Goal: Task Accomplishment & Management: Complete application form

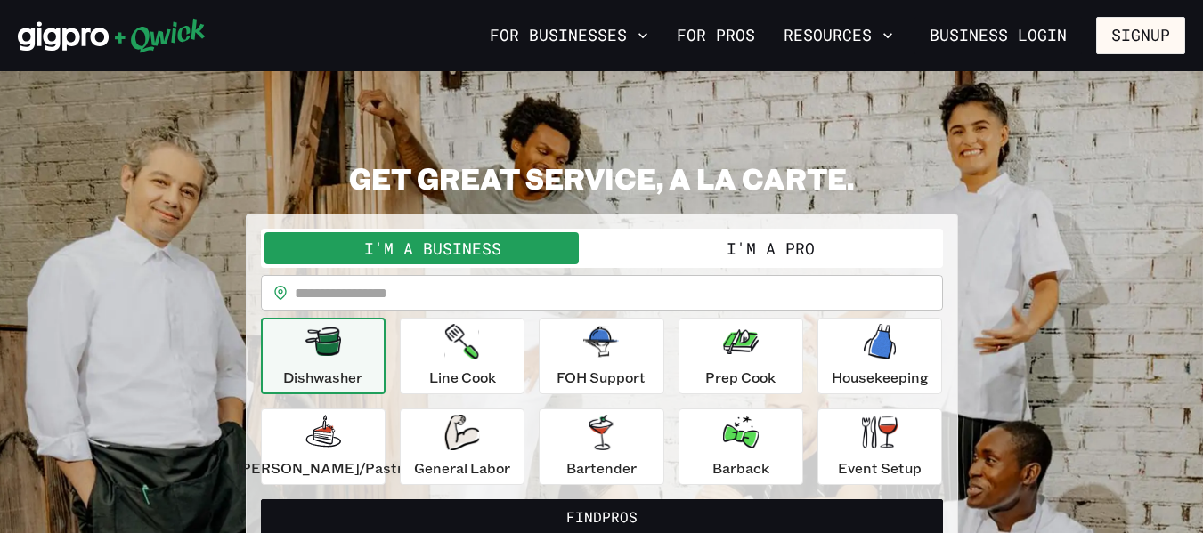
click at [743, 240] on button "I'm a Pro" at bounding box center [770, 248] width 337 height 32
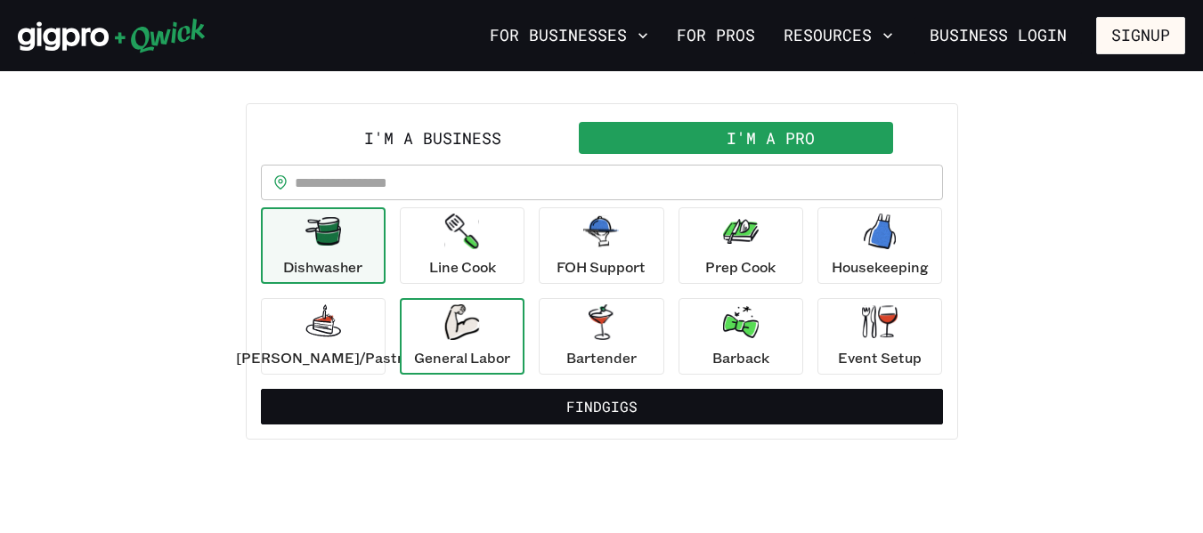
scroll to position [178, 0]
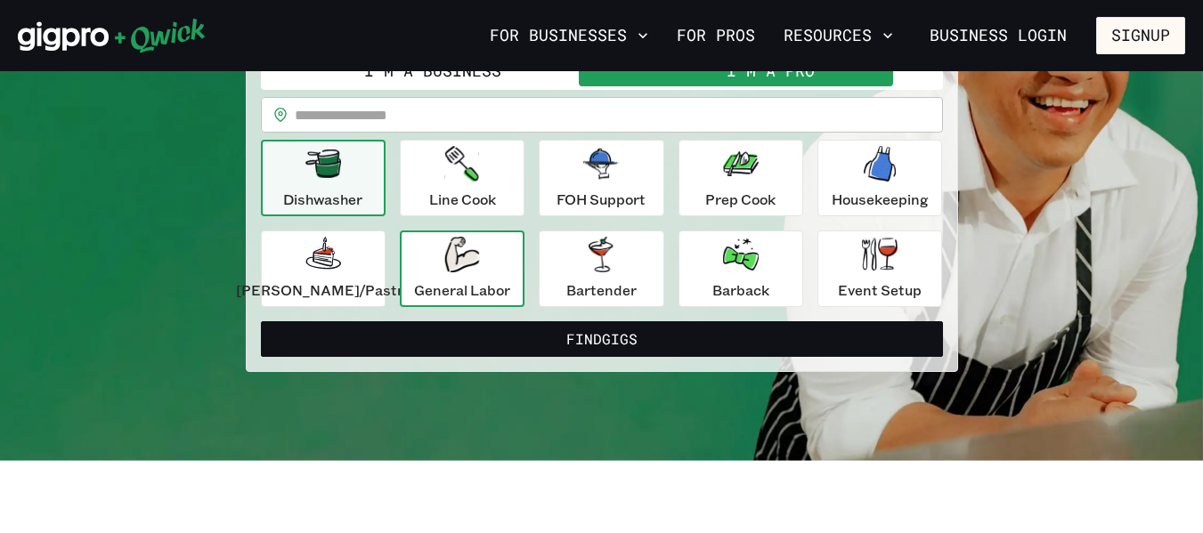
click at [491, 281] on p "General Labor" at bounding box center [462, 290] width 96 height 21
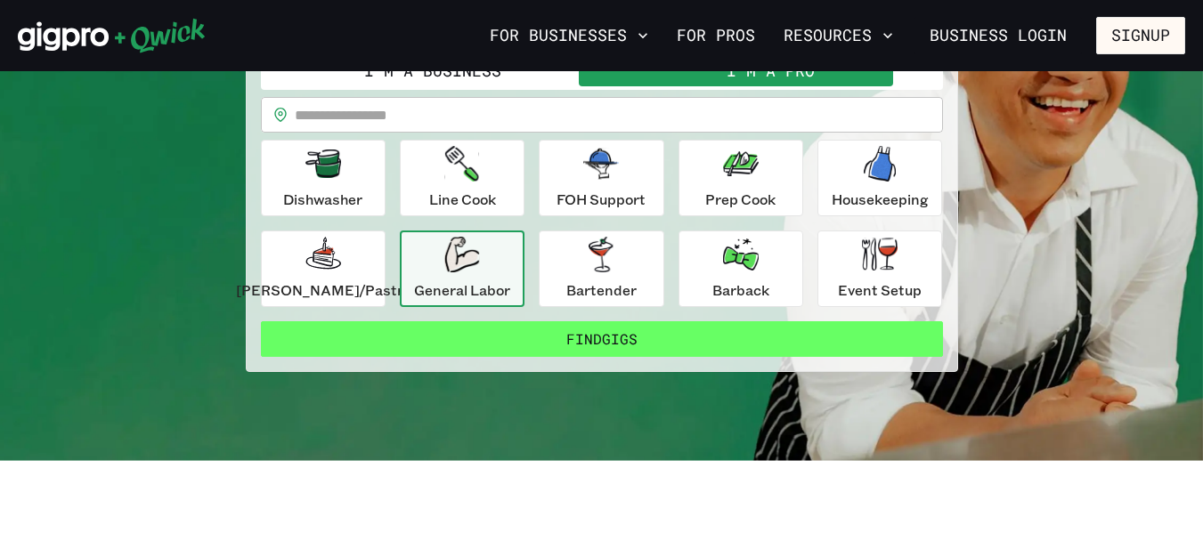
click at [514, 333] on button "Find Gigs" at bounding box center [602, 339] width 682 height 36
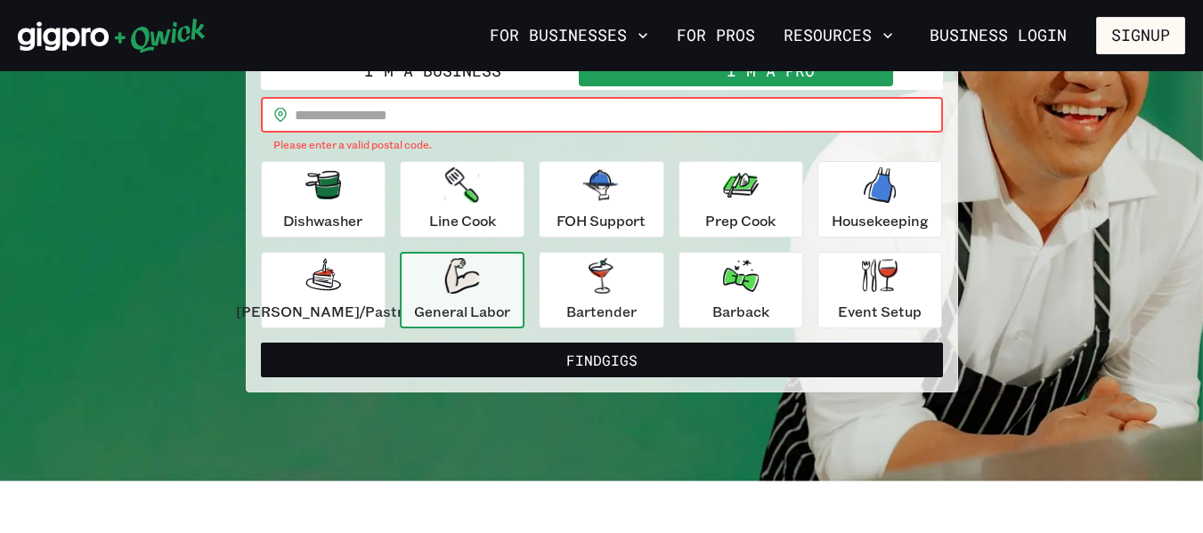
drag, startPoint x: 488, startPoint y: 109, endPoint x: 509, endPoint y: 119, distance: 23.9
click at [488, 109] on input "text" at bounding box center [619, 115] width 648 height 36
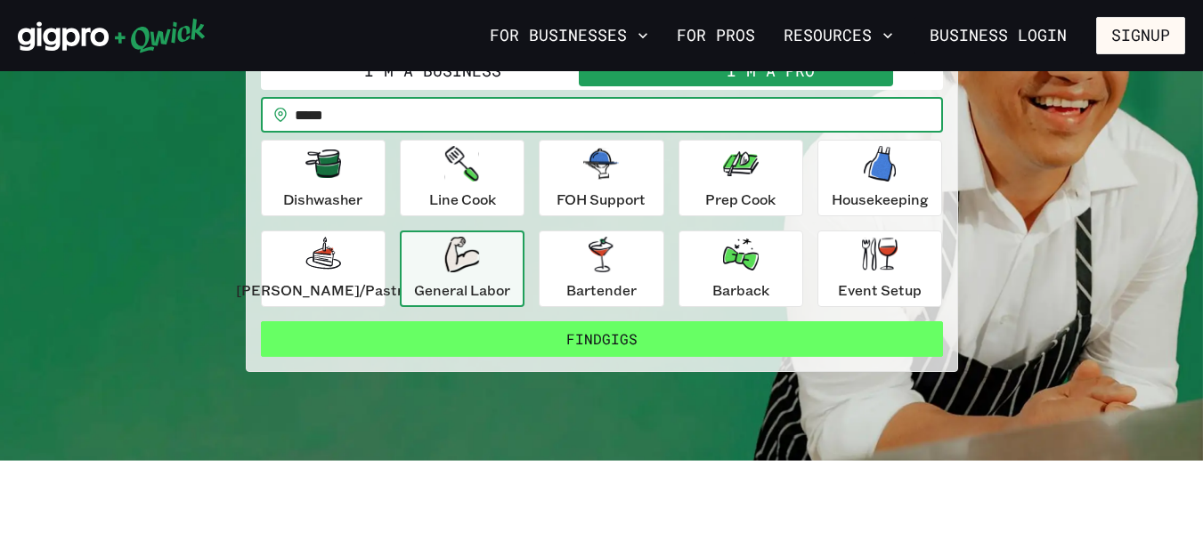
type input "*****"
click at [532, 328] on button "Find Gigs" at bounding box center [602, 339] width 682 height 36
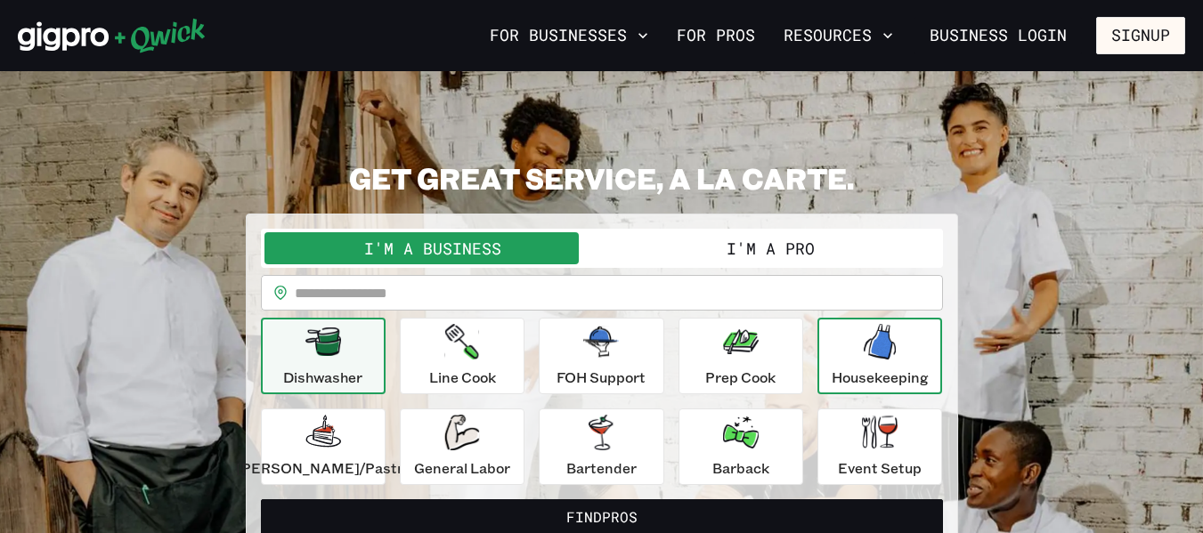
click at [885, 360] on div "Housekeeping" at bounding box center [880, 356] width 97 height 64
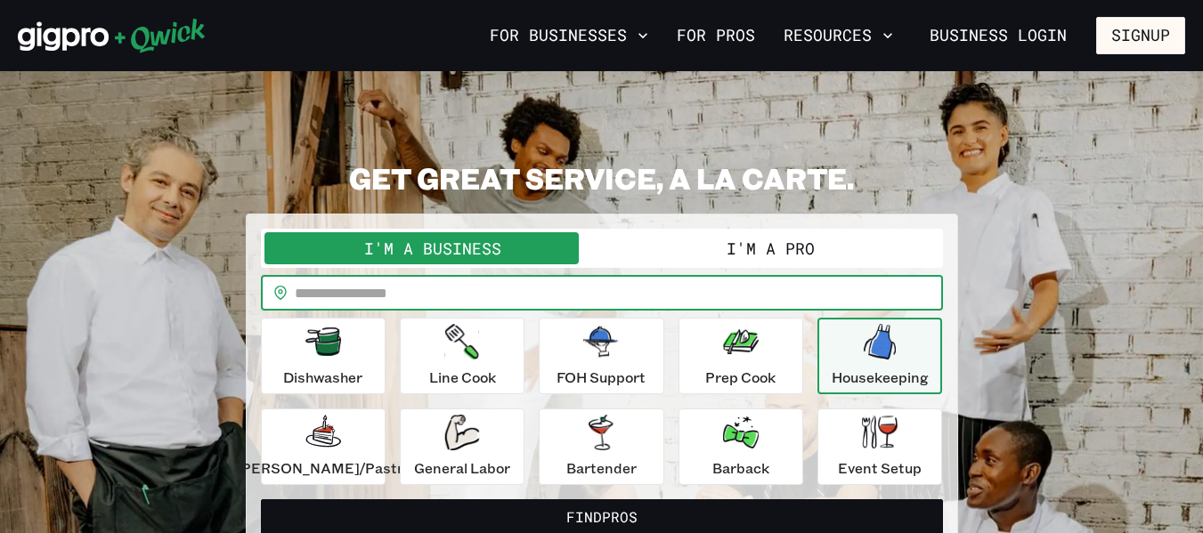
click at [621, 306] on input "text" at bounding box center [619, 293] width 648 height 36
type input "*****"
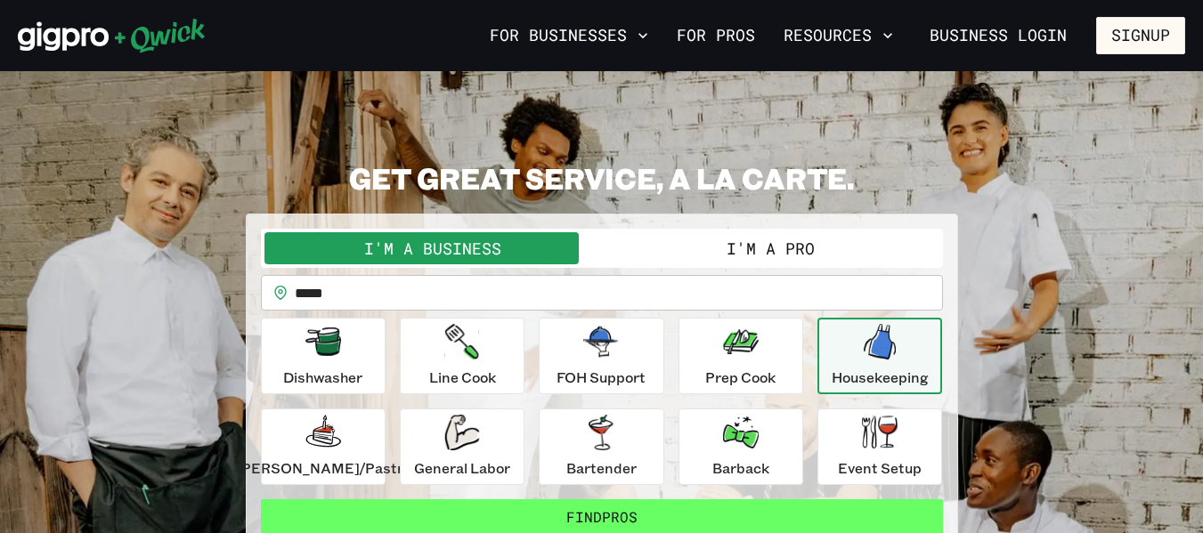
click at [610, 510] on button "Find Pros" at bounding box center [602, 518] width 682 height 36
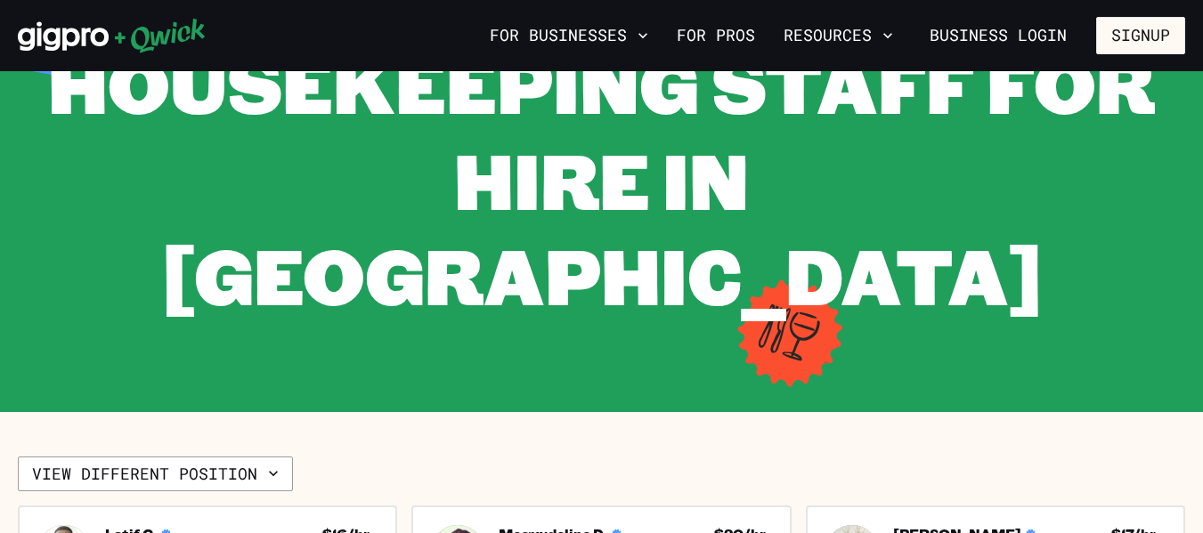
scroll to position [178, 0]
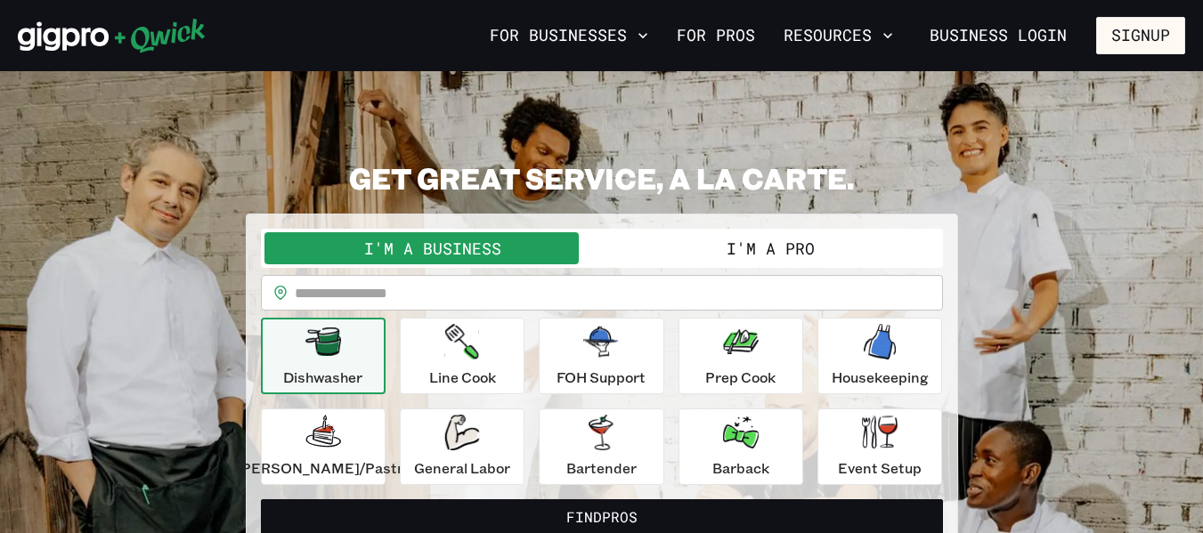
click at [727, 242] on button "I'm a Pro" at bounding box center [770, 248] width 337 height 32
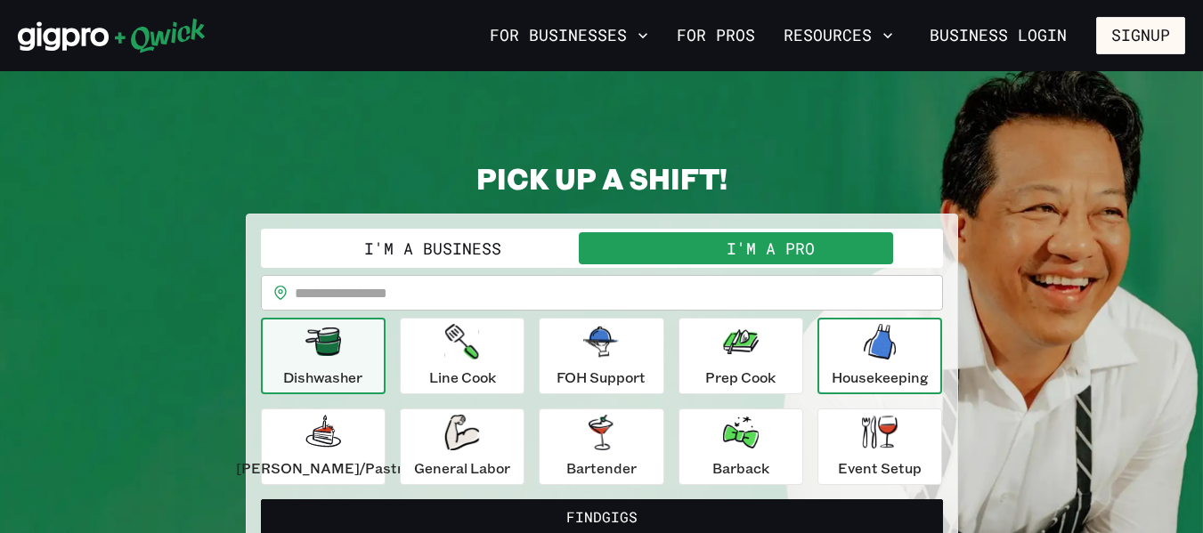
click at [832, 338] on div "Housekeeping" at bounding box center [880, 356] width 97 height 64
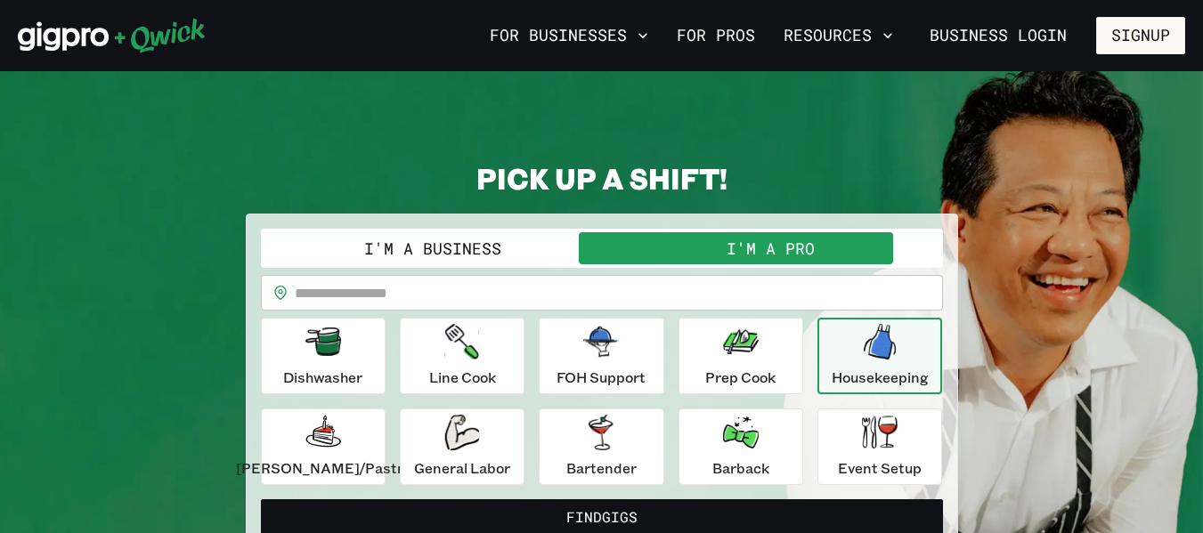
click at [635, 289] on input "text" at bounding box center [619, 293] width 648 height 36
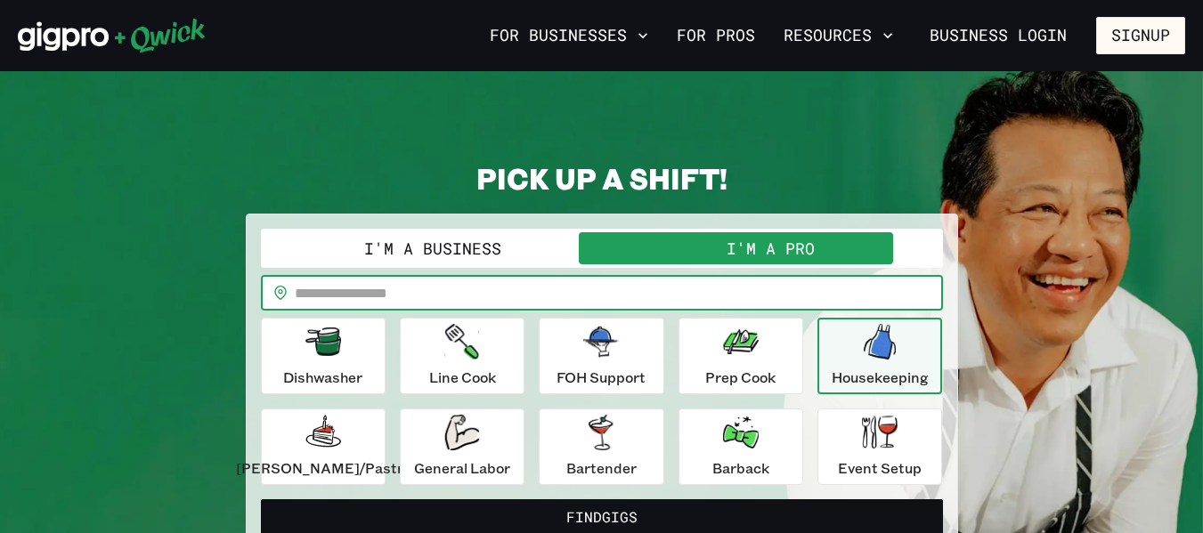
type input "*****"
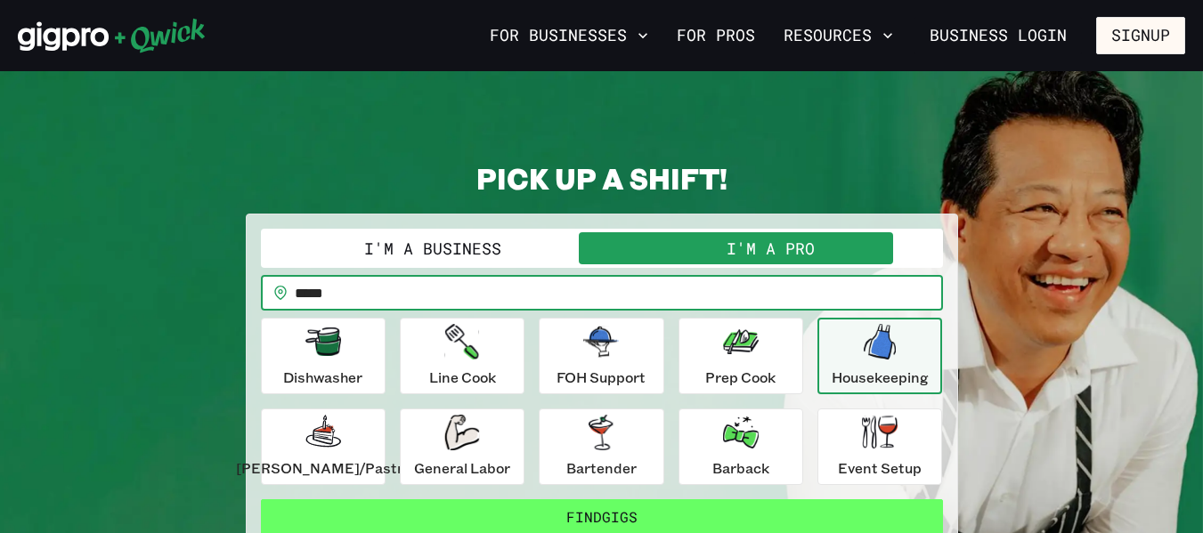
click at [706, 514] on button "Find Gigs" at bounding box center [602, 518] width 682 height 36
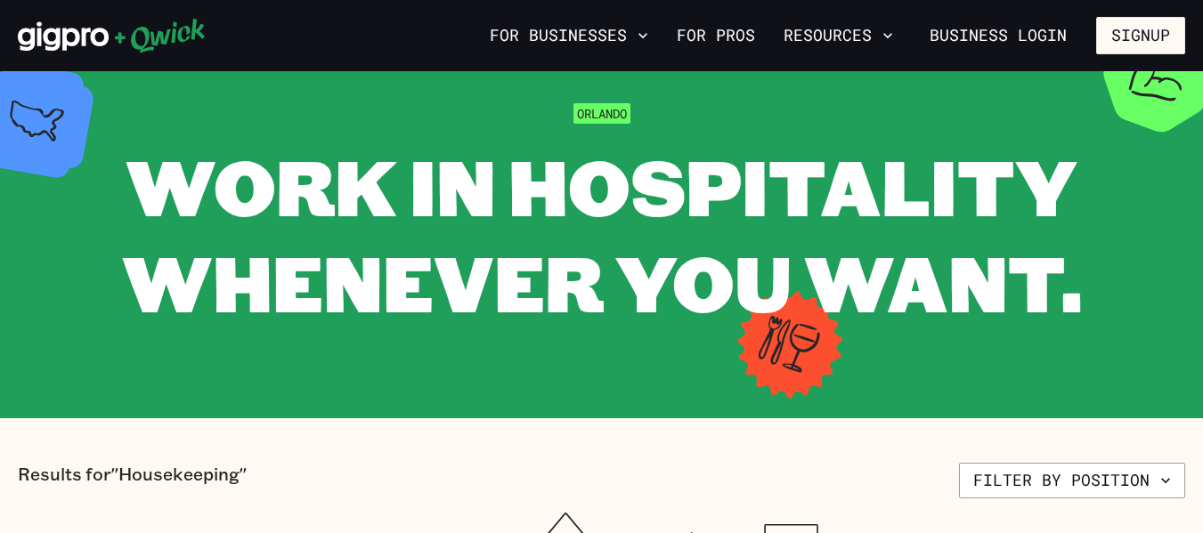
scroll to position [89, 0]
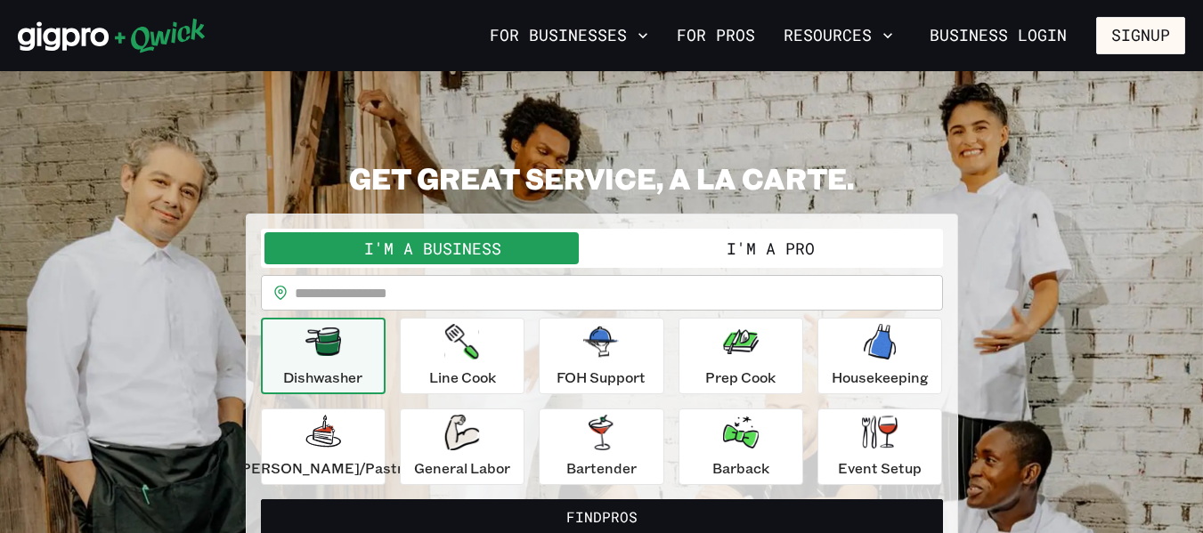
click at [675, 255] on button "I'm a Pro" at bounding box center [770, 248] width 337 height 32
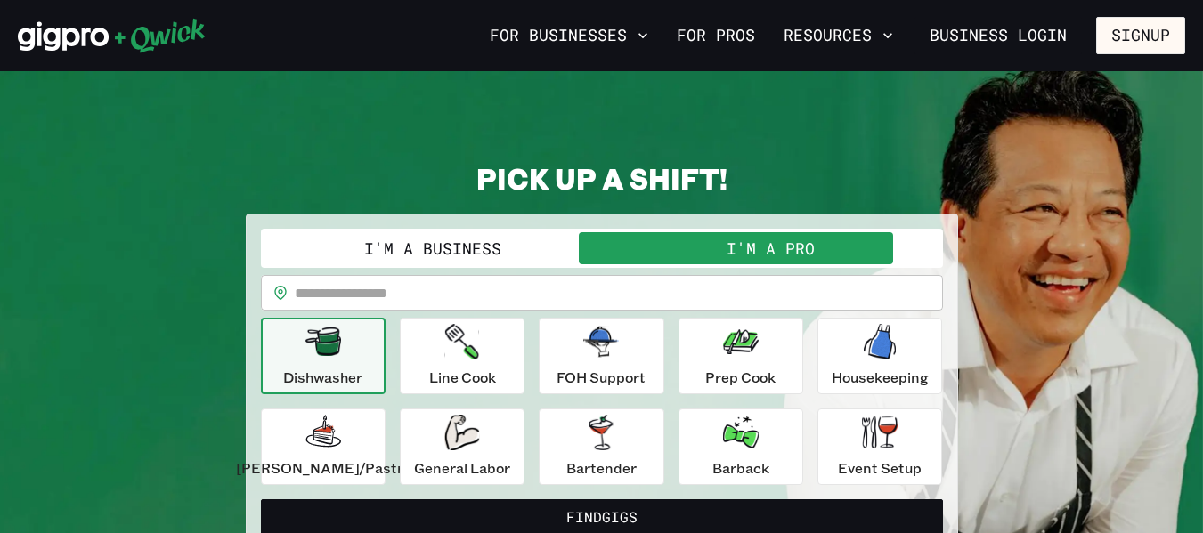
click at [666, 294] on input "text" at bounding box center [619, 293] width 648 height 36
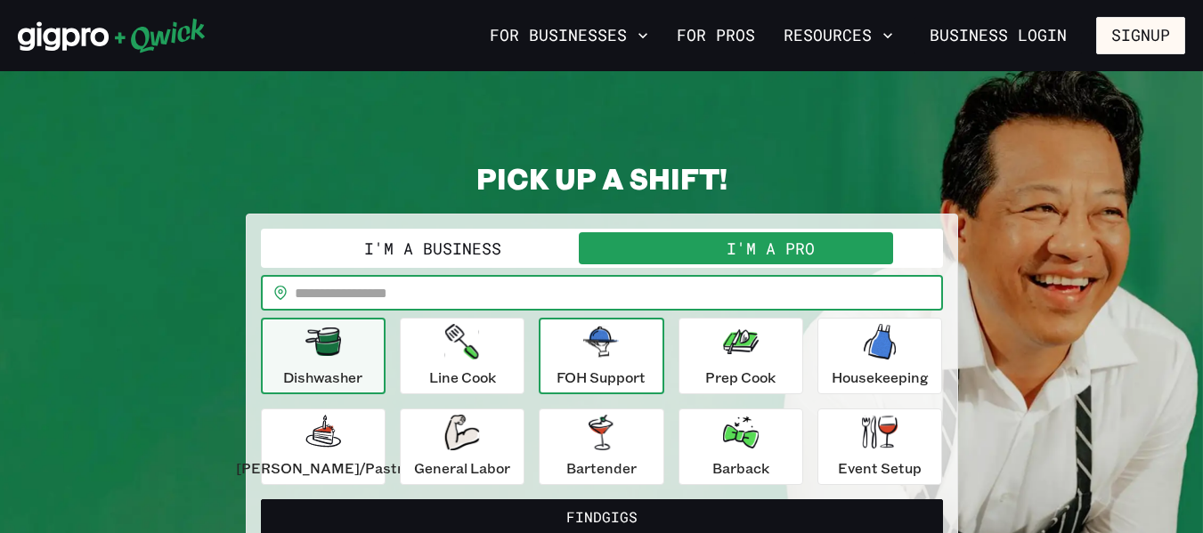
type input "*****"
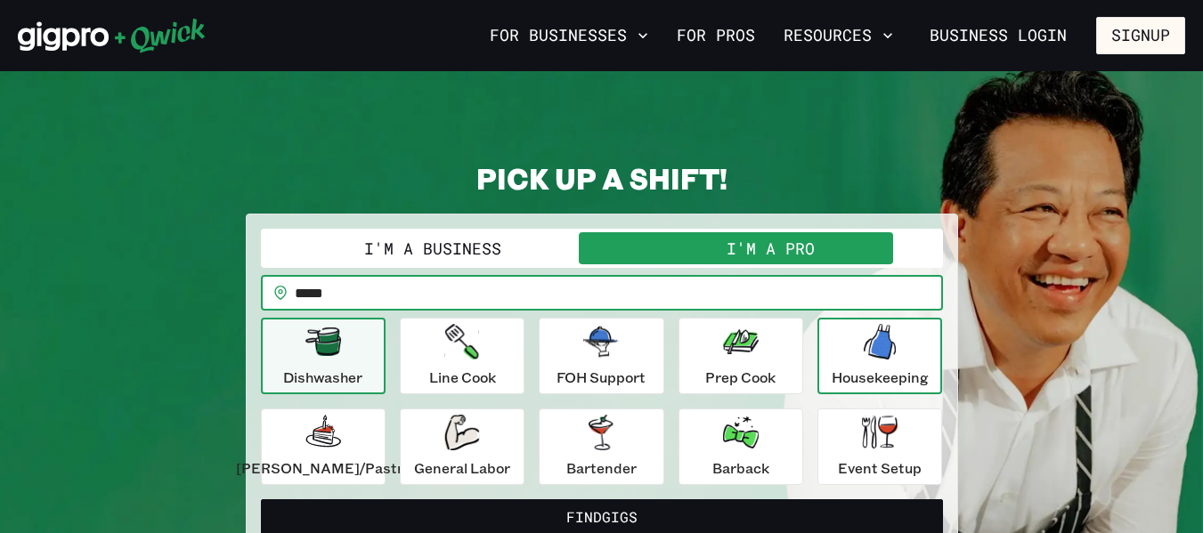
click at [847, 381] on p "Housekeeping" at bounding box center [880, 377] width 97 height 21
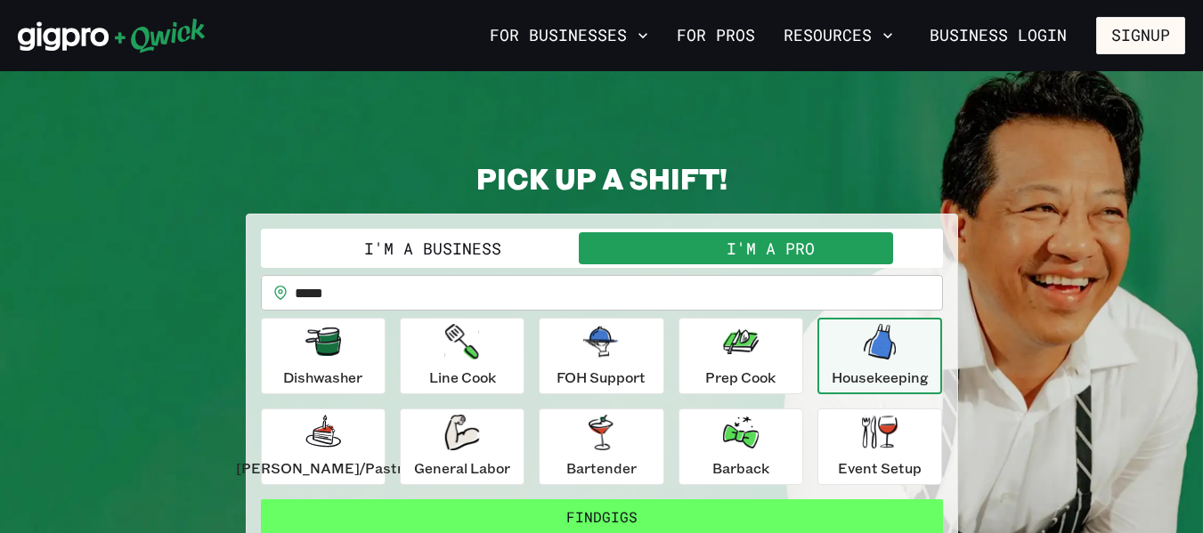
click at [798, 521] on button "Find Gigs" at bounding box center [602, 518] width 682 height 36
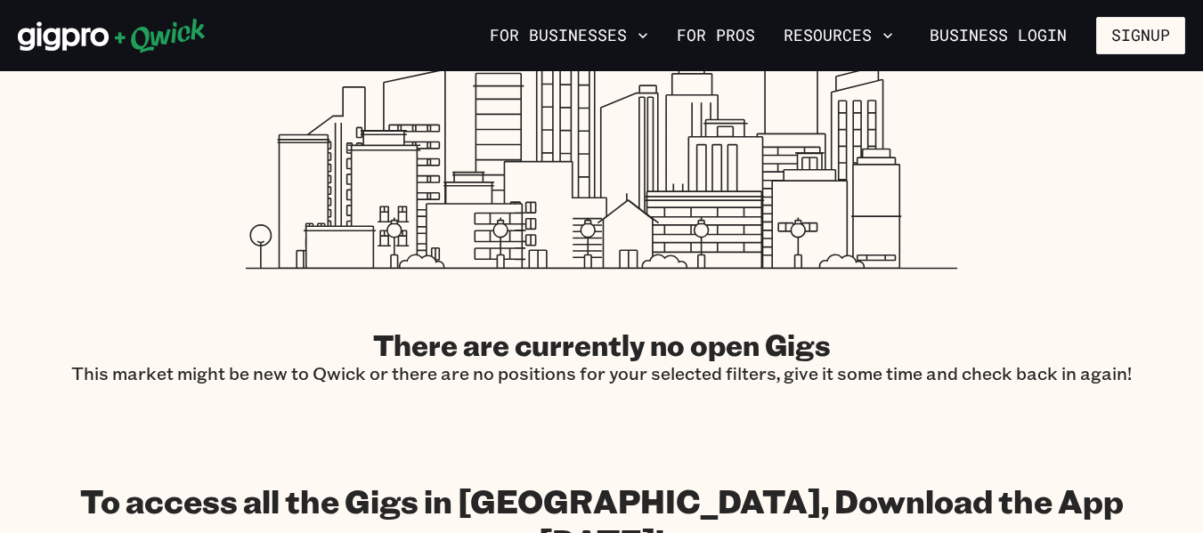
scroll to position [623, 0]
